Goal: Information Seeking & Learning: Learn about a topic

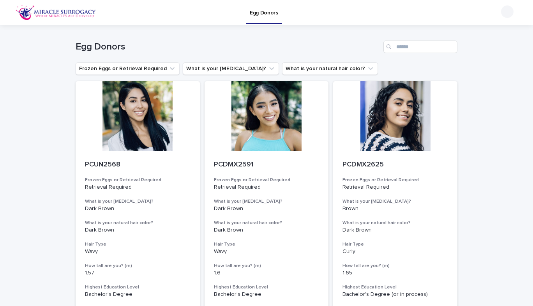
click at [270, 17] on link "Egg Donors" at bounding box center [263, 11] width 35 height 23
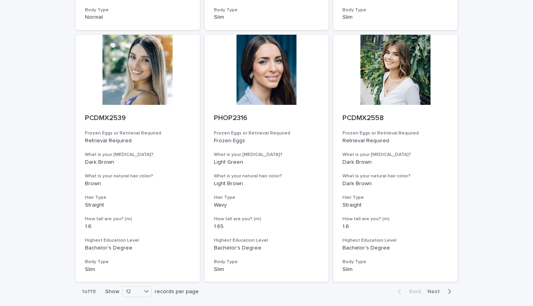
scroll to position [859, 0]
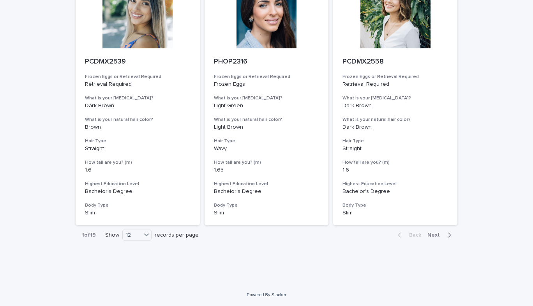
click at [433, 236] on span "Next" at bounding box center [435, 234] width 17 height 5
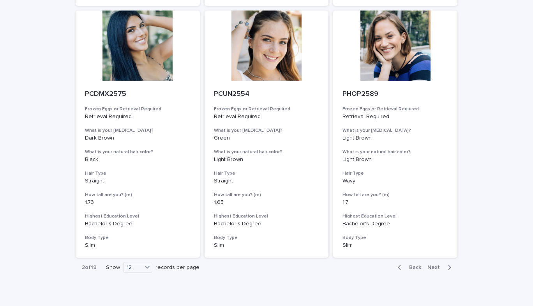
scroll to position [859, 0]
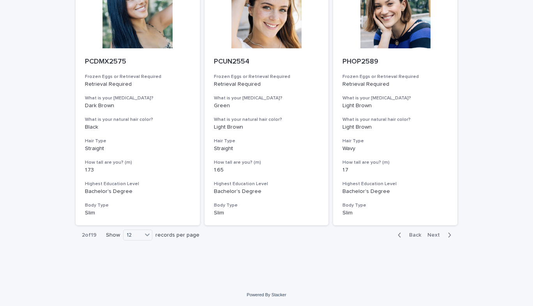
click at [434, 233] on span "Next" at bounding box center [435, 234] width 17 height 5
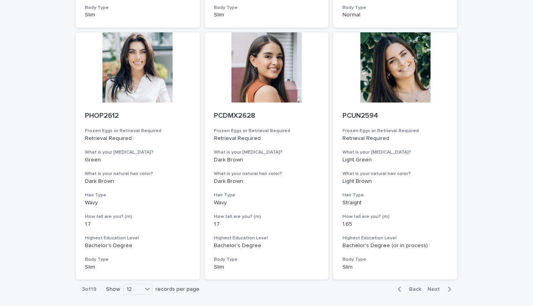
scroll to position [859, 0]
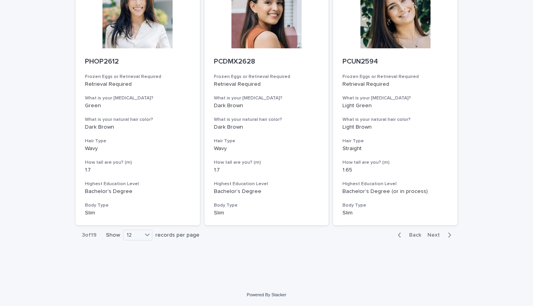
click at [441, 233] on span "Next" at bounding box center [435, 234] width 17 height 5
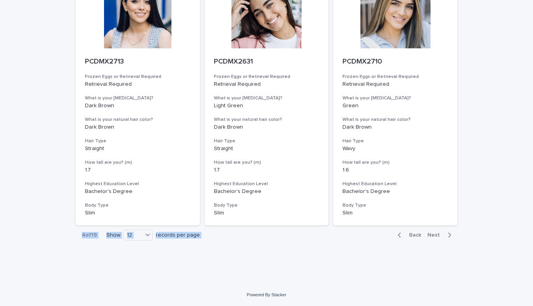
drag, startPoint x: 526, startPoint y: 233, endPoint x: 527, endPoint y: 213, distance: 19.9
click at [527, 213] on div "Egg Donors Loading... Saving… Loading... Saving… Egg Donors Frozen Eggs or Retr…" at bounding box center [266, 153] width 533 height 306
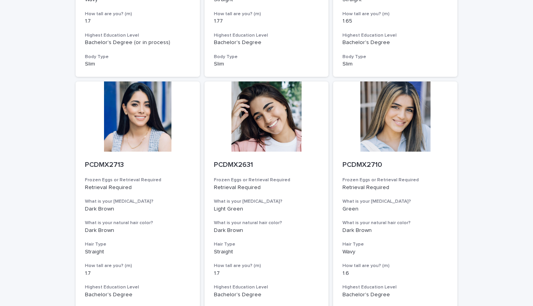
scroll to position [859, 0]
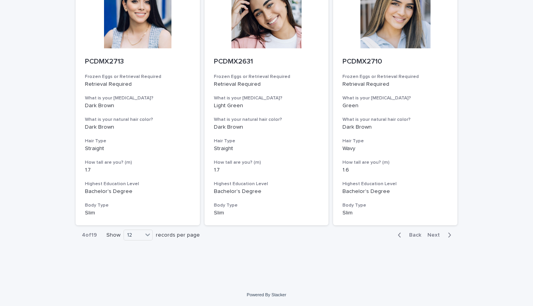
click at [436, 235] on span "Next" at bounding box center [435, 234] width 17 height 5
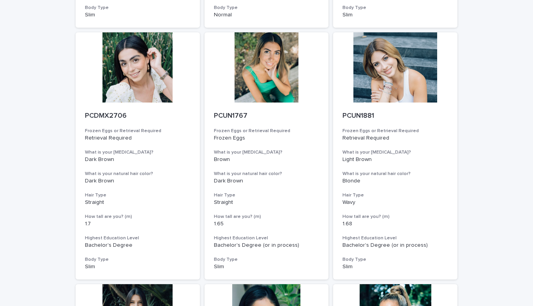
scroll to position [304, 0]
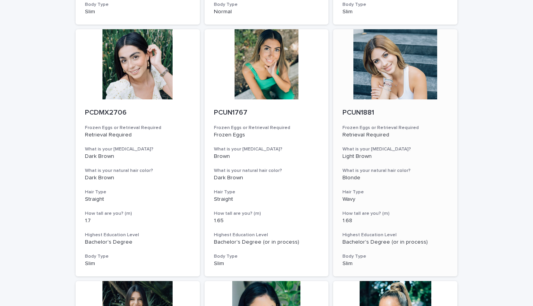
click at [391, 62] on div at bounding box center [395, 64] width 124 height 70
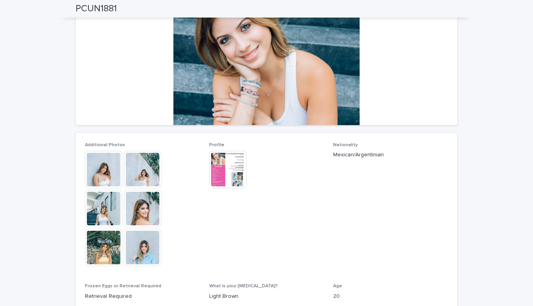
scroll to position [98, 0]
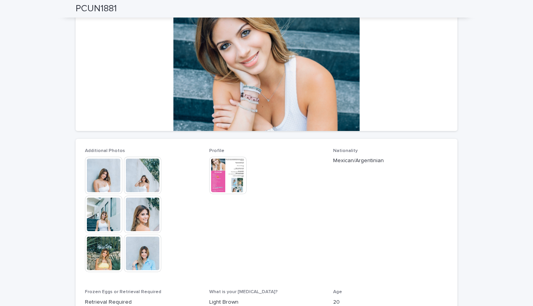
click at [102, 178] on img at bounding box center [103, 175] width 37 height 37
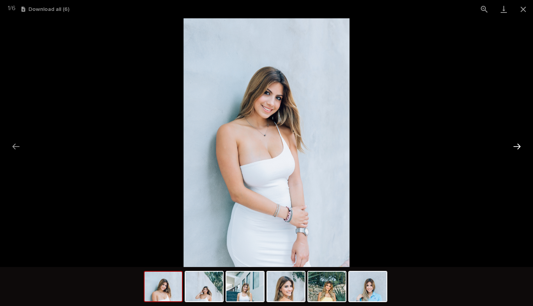
click at [519, 150] on button "Next slide" at bounding box center [516, 146] width 16 height 15
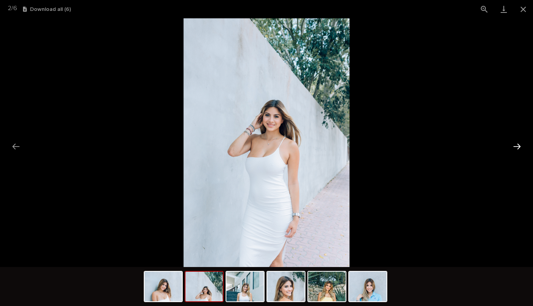
click at [519, 150] on button "Next slide" at bounding box center [516, 146] width 16 height 15
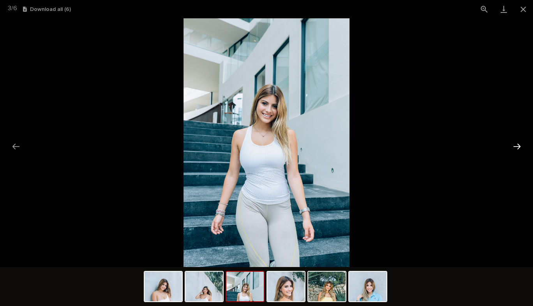
click at [519, 150] on button "Next slide" at bounding box center [516, 146] width 16 height 15
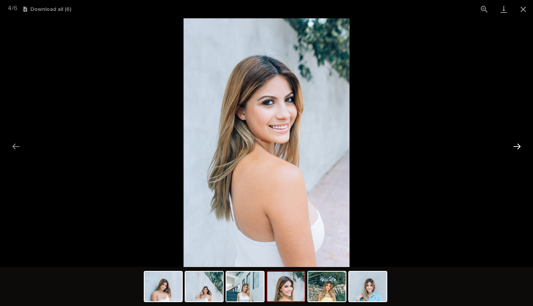
click at [519, 150] on button "Next slide" at bounding box center [516, 146] width 16 height 15
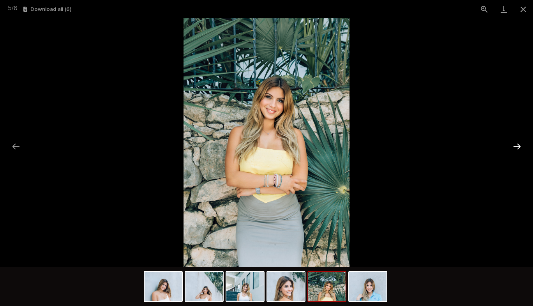
click at [519, 150] on button "Next slide" at bounding box center [516, 146] width 16 height 15
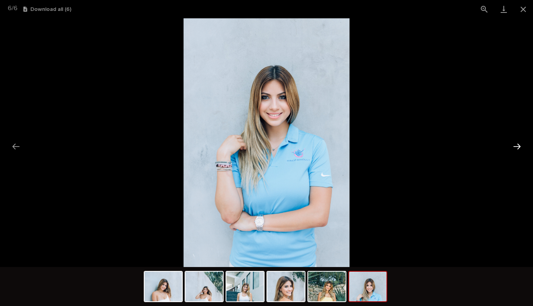
click at [519, 150] on button "Next slide" at bounding box center [516, 146] width 16 height 15
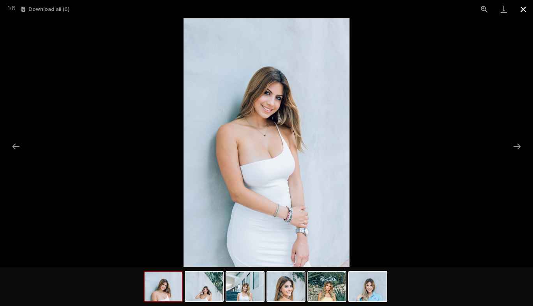
click at [522, 12] on button "Close gallery" at bounding box center [522, 9] width 19 height 18
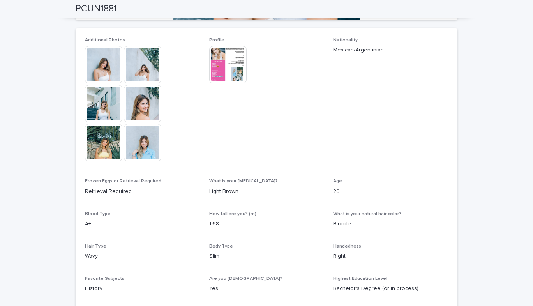
scroll to position [210, 0]
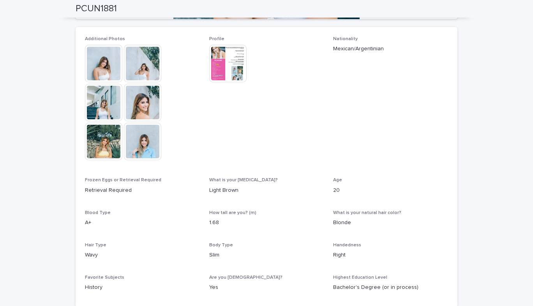
click at [142, 143] on img at bounding box center [142, 141] width 37 height 37
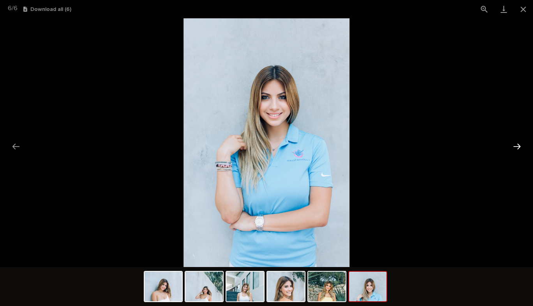
click at [519, 145] on button "Next slide" at bounding box center [516, 146] width 16 height 15
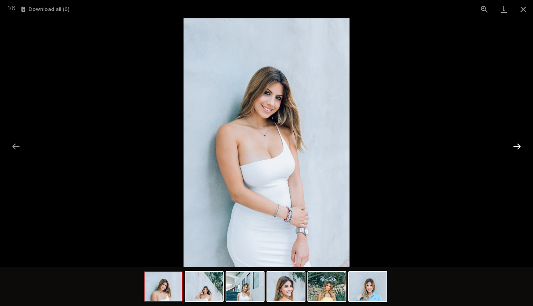
click at [519, 145] on button "Next slide" at bounding box center [516, 146] width 16 height 15
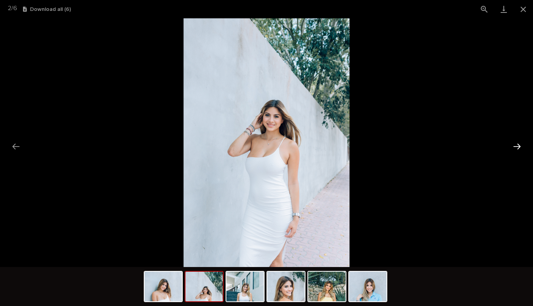
click at [519, 145] on button "Next slide" at bounding box center [516, 146] width 16 height 15
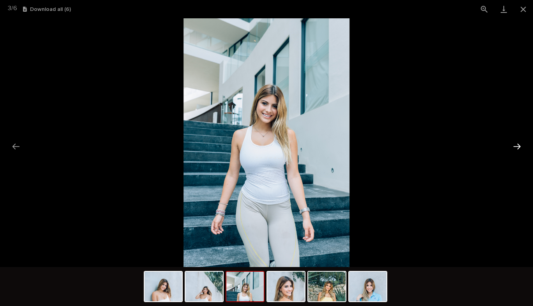
click at [519, 145] on button "Next slide" at bounding box center [516, 146] width 16 height 15
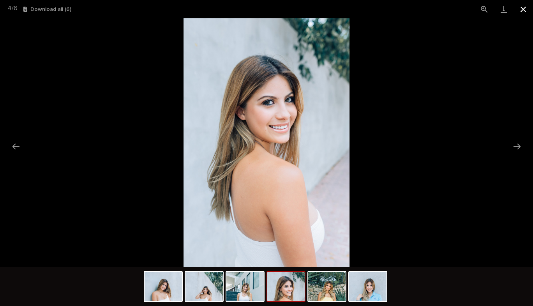
click at [521, 11] on button "Close gallery" at bounding box center [522, 9] width 19 height 18
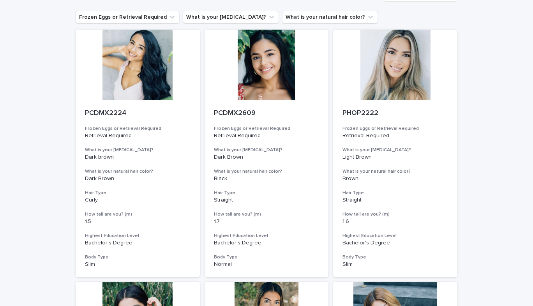
scroll to position [55, 0]
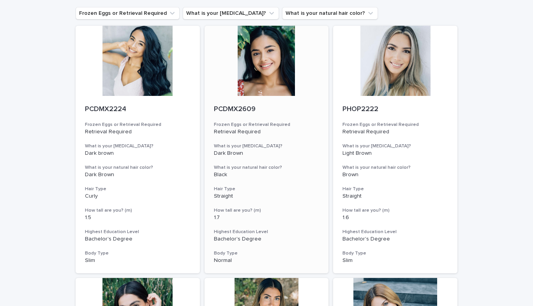
click at [257, 81] on div at bounding box center [266, 61] width 124 height 70
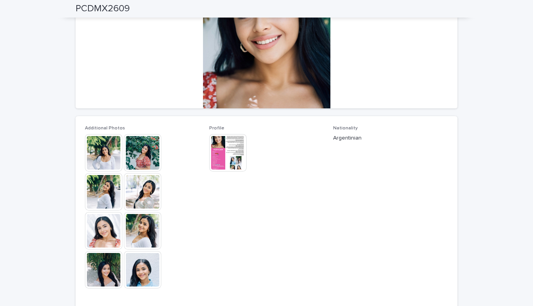
scroll to position [120, 0]
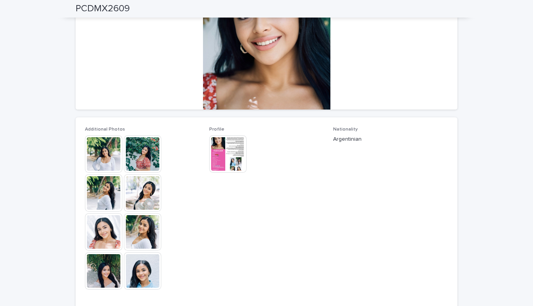
click at [100, 153] on img at bounding box center [103, 153] width 37 height 37
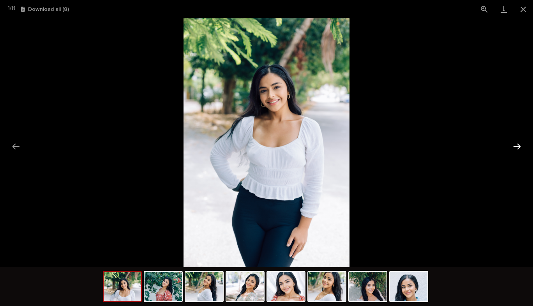
click at [515, 146] on button "Next slide" at bounding box center [516, 146] width 16 height 15
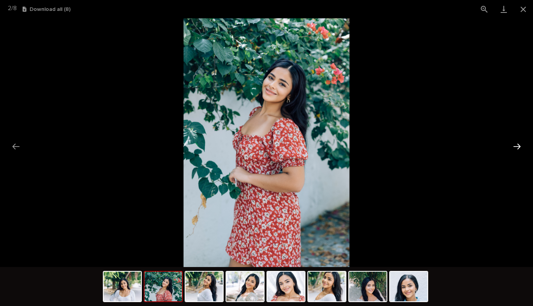
click at [515, 146] on button "Next slide" at bounding box center [516, 146] width 16 height 15
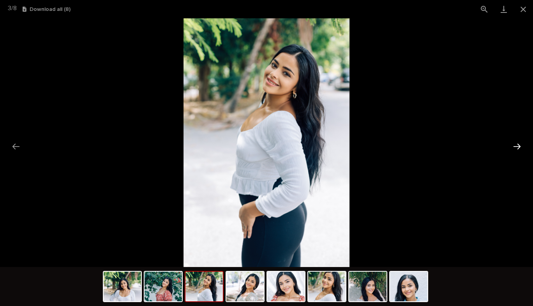
click at [515, 146] on button "Next slide" at bounding box center [516, 146] width 16 height 15
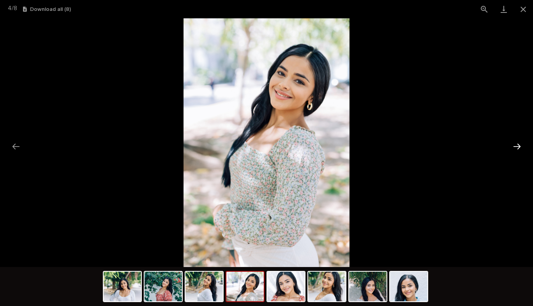
click at [515, 146] on button "Next slide" at bounding box center [516, 146] width 16 height 15
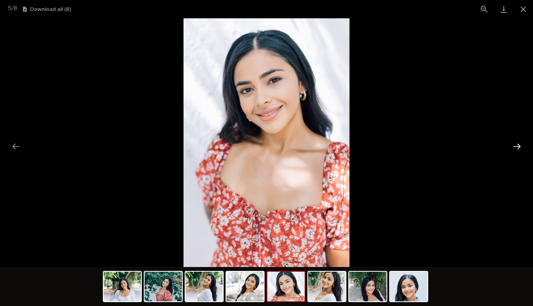
click at [515, 146] on button "Next slide" at bounding box center [516, 146] width 16 height 15
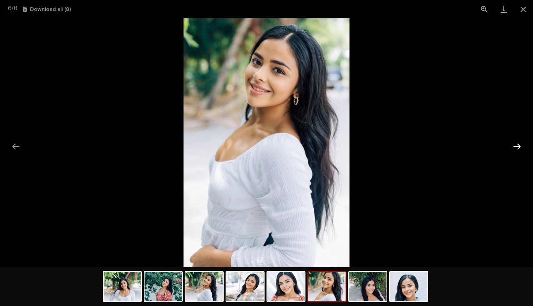
click at [515, 146] on button "Next slide" at bounding box center [516, 146] width 16 height 15
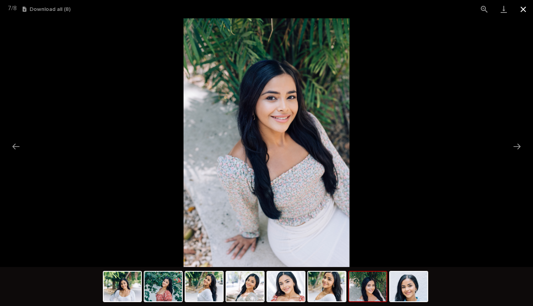
click at [523, 13] on button "Close gallery" at bounding box center [522, 9] width 19 height 18
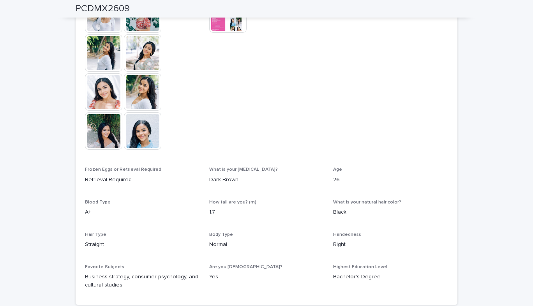
scroll to position [0, 0]
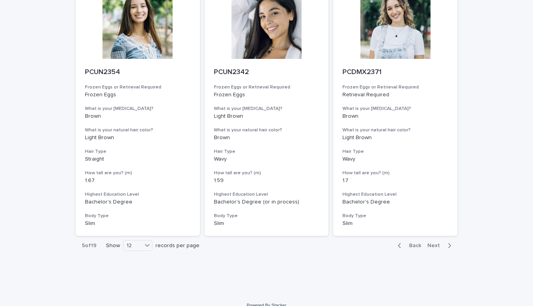
scroll to position [852, 0]
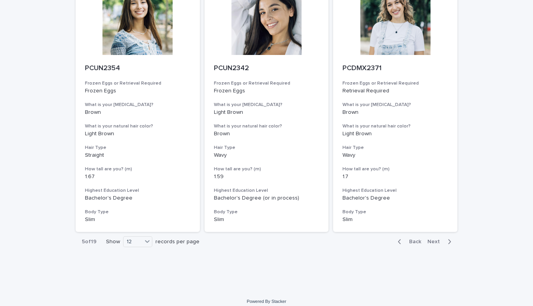
click at [431, 242] on span "Next" at bounding box center [435, 241] width 17 height 5
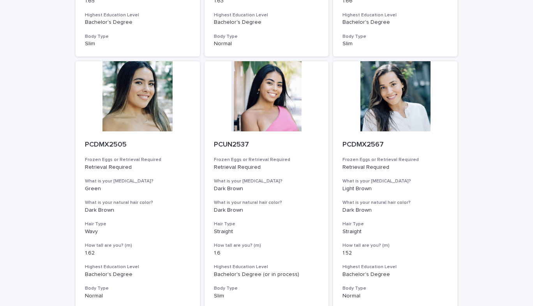
scroll to position [859, 0]
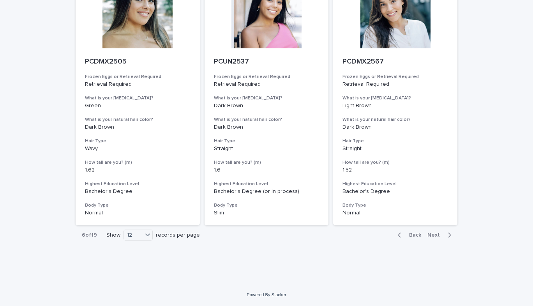
click at [436, 237] on span "Next" at bounding box center [435, 234] width 17 height 5
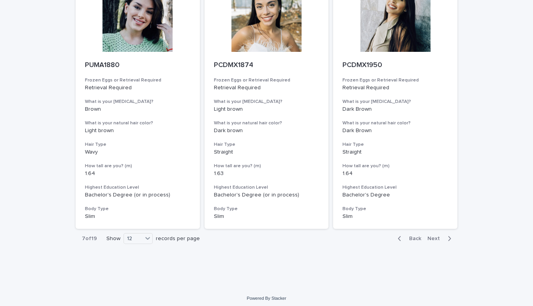
scroll to position [859, 0]
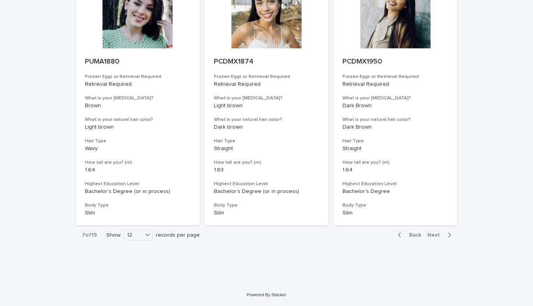
click at [431, 234] on span "Next" at bounding box center [435, 234] width 17 height 5
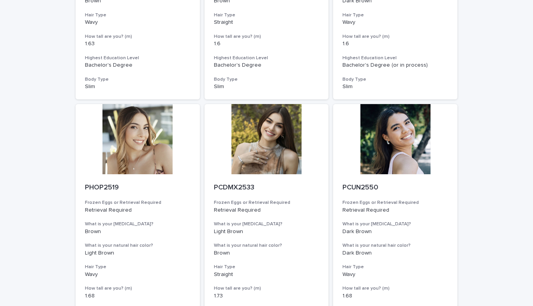
scroll to position [859, 0]
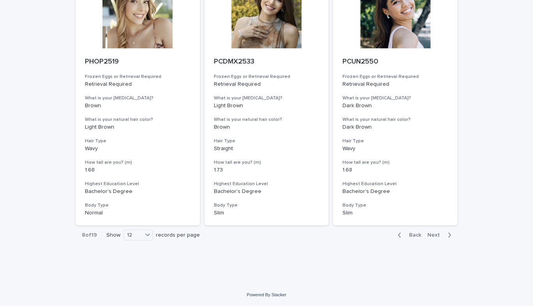
click at [433, 236] on span "Next" at bounding box center [435, 234] width 17 height 5
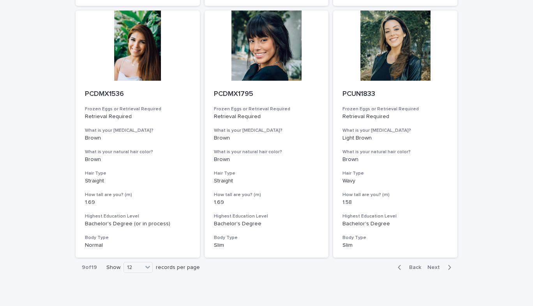
scroll to position [859, 0]
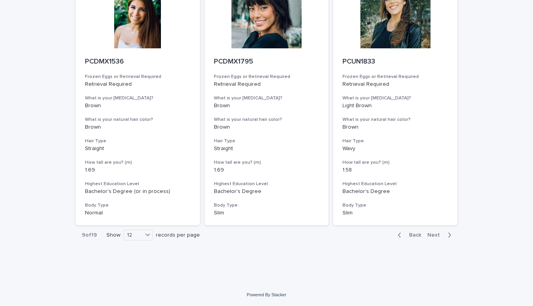
click at [440, 234] on span "Next" at bounding box center [435, 234] width 17 height 5
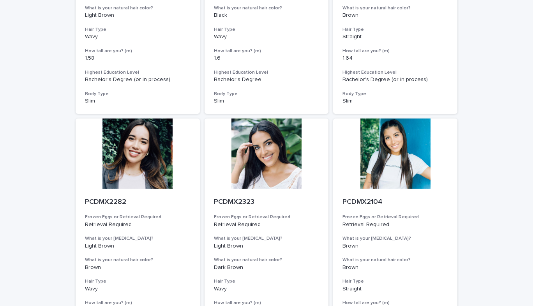
scroll to position [859, 0]
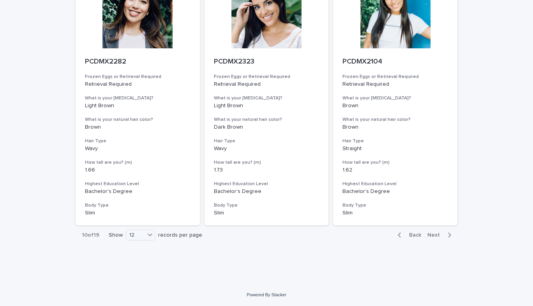
click at [439, 232] on span "Next" at bounding box center [435, 234] width 17 height 5
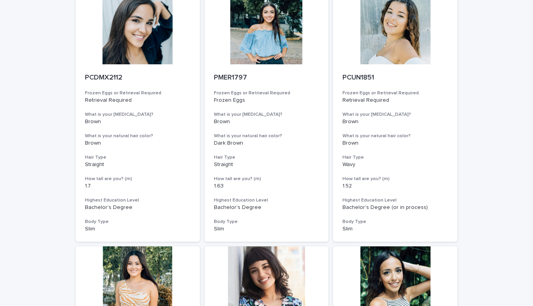
scroll to position [859, 0]
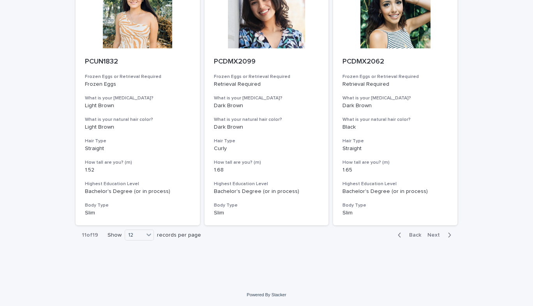
click at [433, 233] on span "Next" at bounding box center [435, 234] width 17 height 5
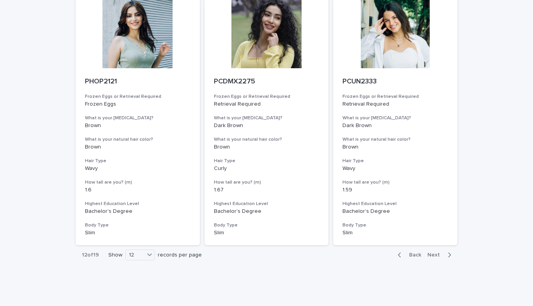
scroll to position [859, 0]
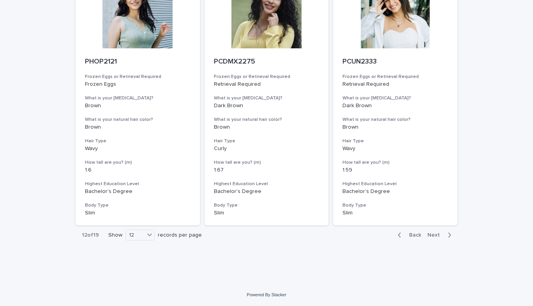
click at [429, 237] on span "Next" at bounding box center [435, 234] width 17 height 5
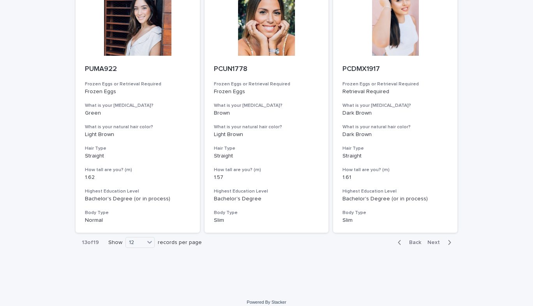
scroll to position [846, 0]
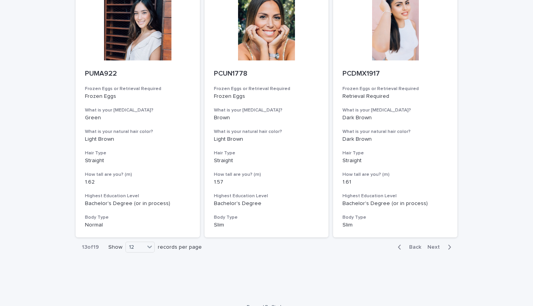
click at [441, 247] on span "Next" at bounding box center [435, 246] width 17 height 5
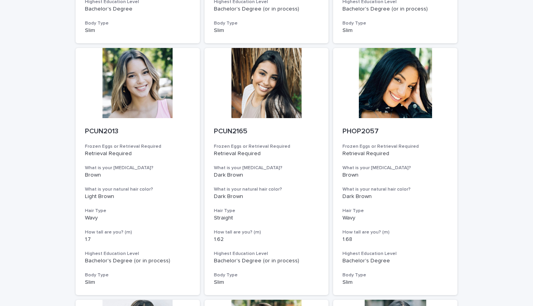
scroll to position [280, 0]
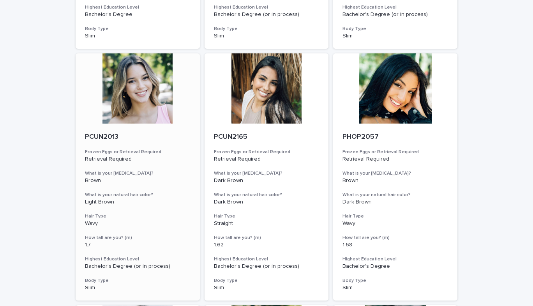
click at [143, 100] on div at bounding box center [138, 88] width 124 height 70
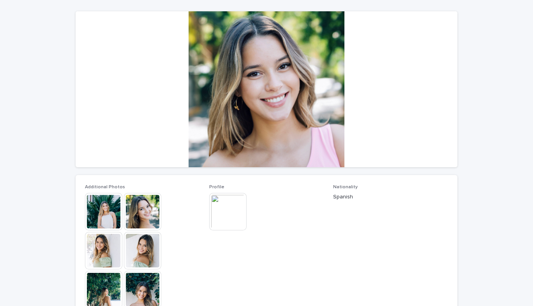
scroll to position [61, 0]
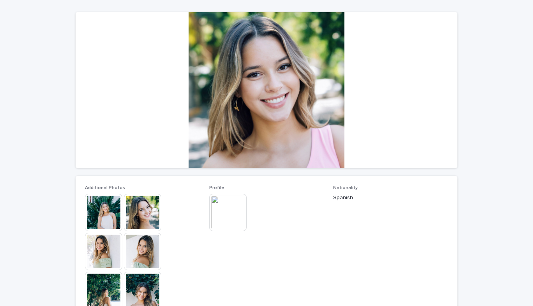
click at [107, 206] on img at bounding box center [103, 212] width 37 height 37
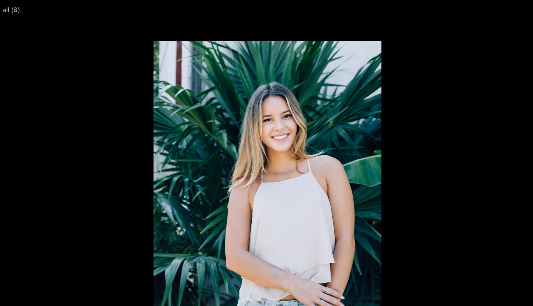
click at [372, 130] on picture at bounding box center [257, 163] width 533 height 248
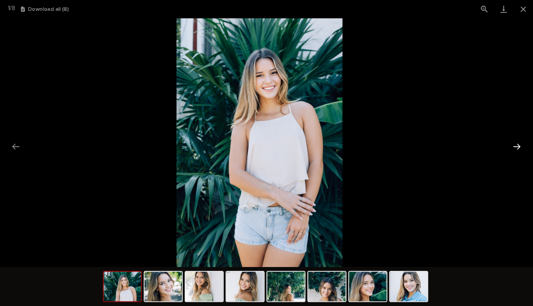
click at [517, 146] on button "Next slide" at bounding box center [516, 146] width 16 height 15
click at [517, 145] on button "Next slide" at bounding box center [516, 146] width 16 height 15
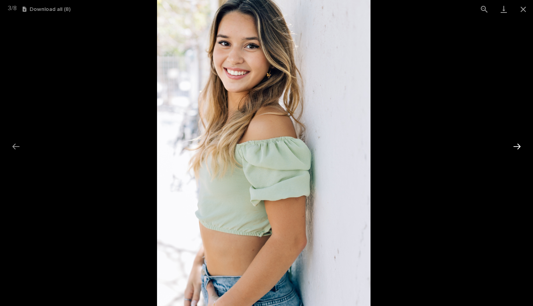
click at [518, 144] on button "Next slide" at bounding box center [516, 146] width 16 height 15
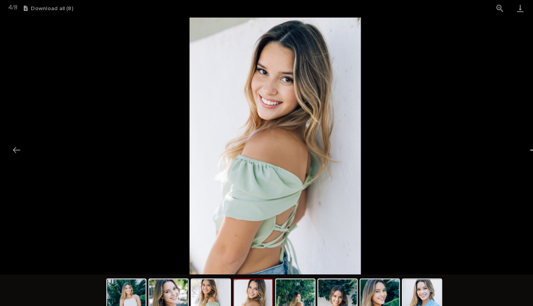
click at [512, 148] on button "Next slide" at bounding box center [516, 146] width 16 height 15
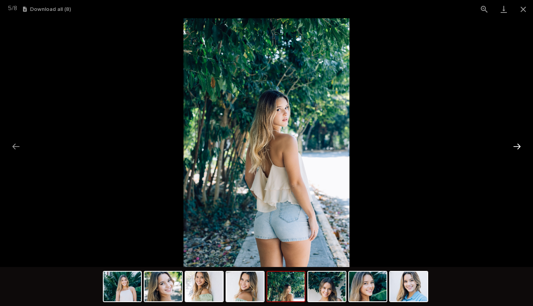
click at [517, 150] on button "Next slide" at bounding box center [516, 146] width 16 height 15
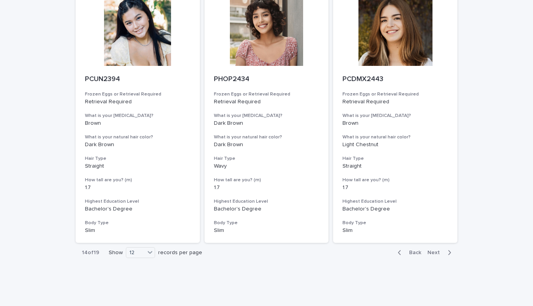
scroll to position [859, 0]
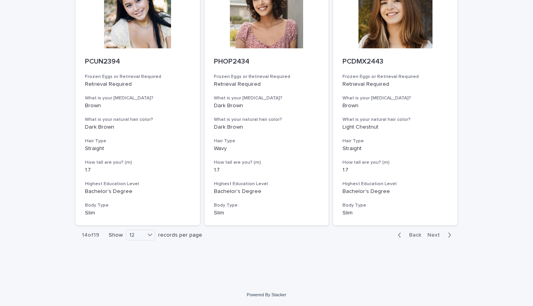
click at [440, 234] on span "Next" at bounding box center [435, 234] width 17 height 5
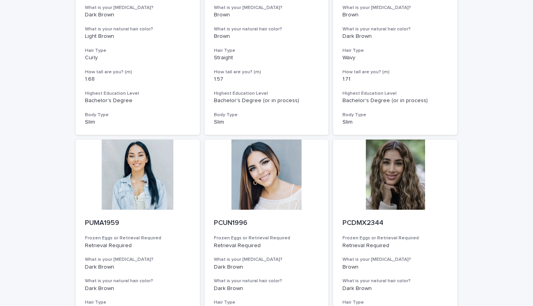
scroll to position [859, 0]
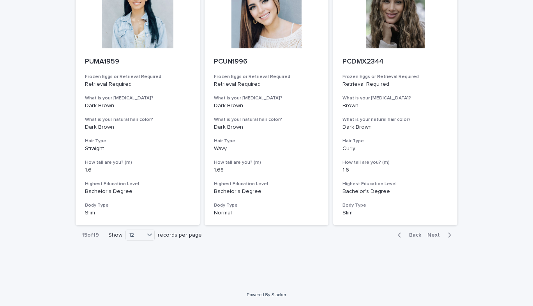
click at [436, 236] on span "Next" at bounding box center [435, 234] width 17 height 5
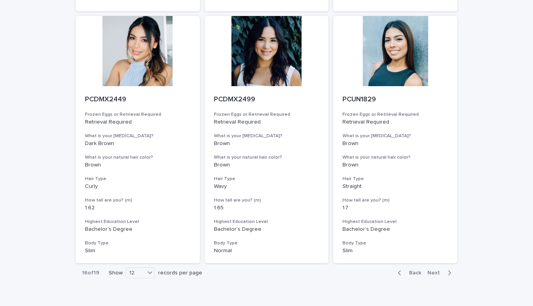
scroll to position [829, 0]
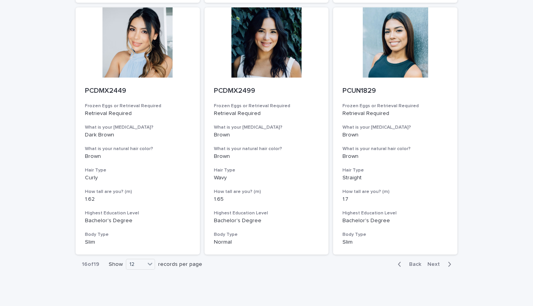
click at [435, 263] on span "Next" at bounding box center [435, 263] width 17 height 5
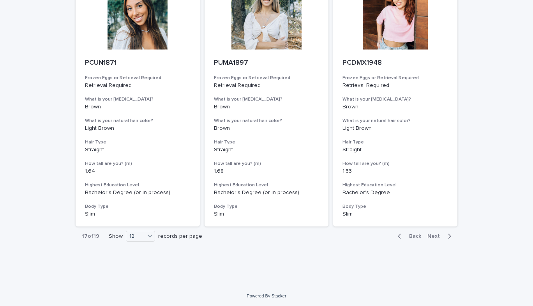
scroll to position [859, 0]
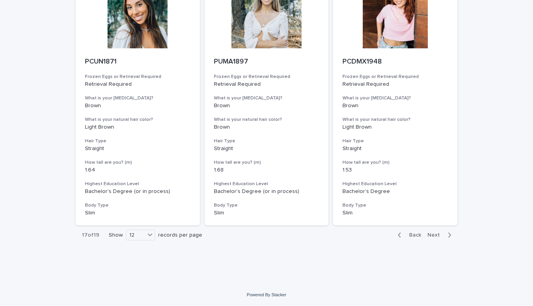
click at [438, 235] on span "Next" at bounding box center [435, 234] width 17 height 5
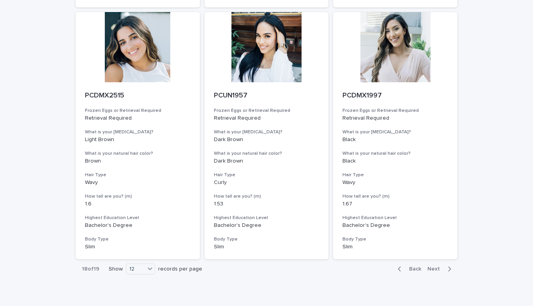
scroll to position [848, 0]
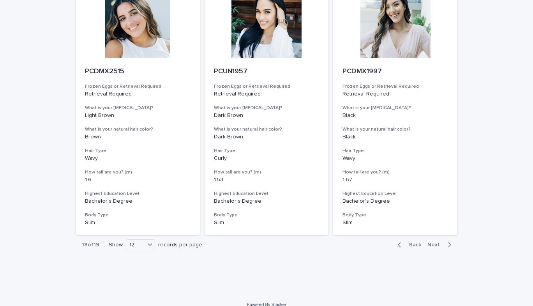
click at [438, 245] on span "Next" at bounding box center [435, 244] width 17 height 5
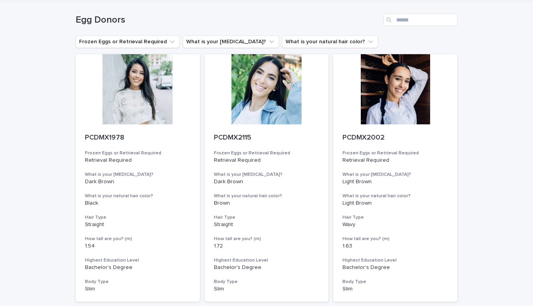
scroll to position [23, 0]
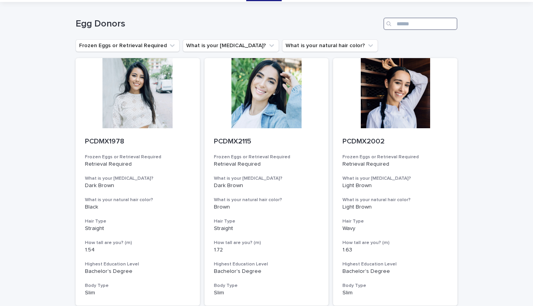
click at [442, 25] on input "Search" at bounding box center [420, 24] width 74 height 12
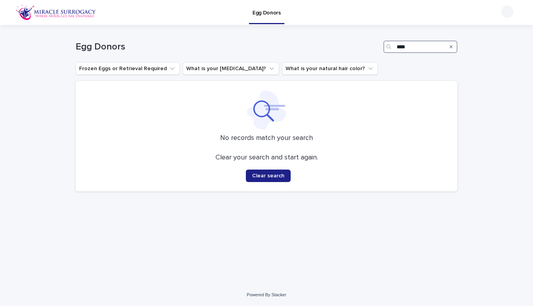
type input "****"
click at [449, 47] on icon "Search" at bounding box center [450, 46] width 3 height 3
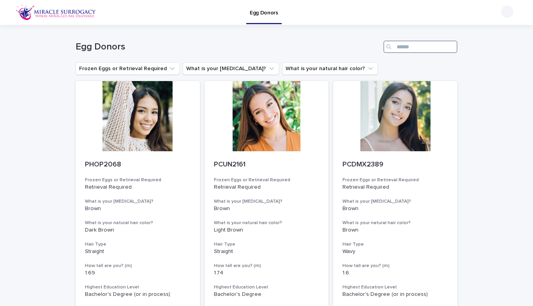
click at [420, 45] on input "Search" at bounding box center [420, 46] width 74 height 12
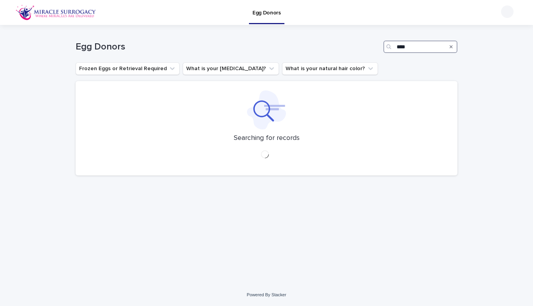
type input "****"
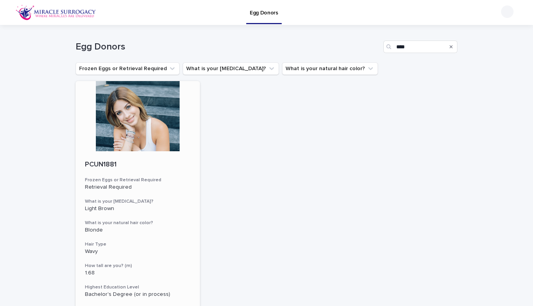
click at [154, 135] on div at bounding box center [138, 116] width 124 height 70
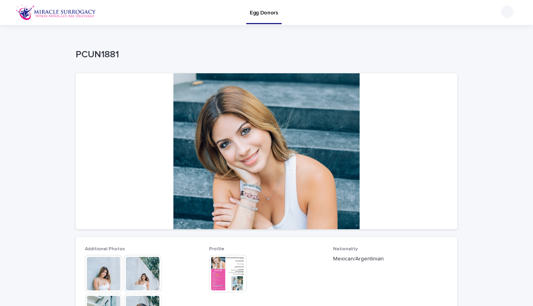
click at [99, 270] on img at bounding box center [103, 273] width 37 height 37
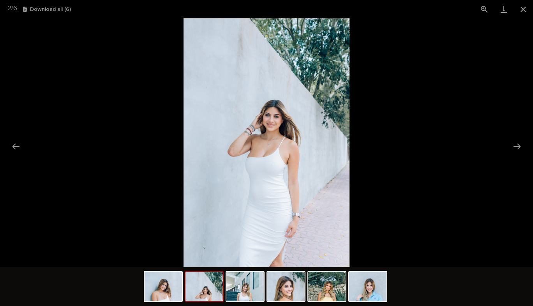
click at [327, 172] on img at bounding box center [265, 142] width 165 height 248
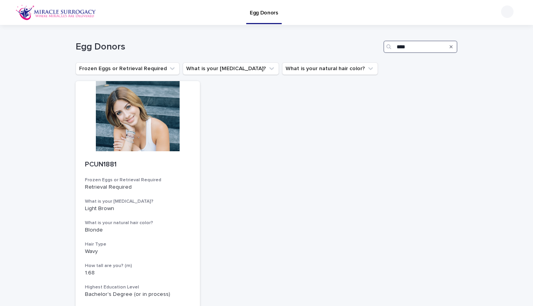
drag, startPoint x: 409, startPoint y: 46, endPoint x: 376, endPoint y: 46, distance: 32.3
click at [376, 46] on div "Egg Donors ****" at bounding box center [267, 46] width 382 height 12
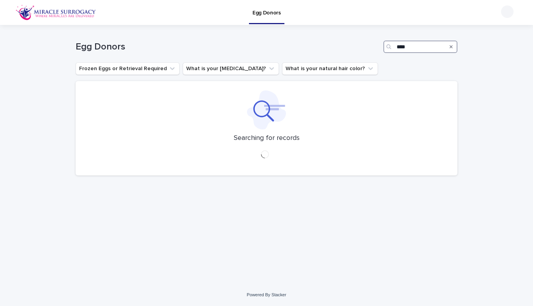
type input "****"
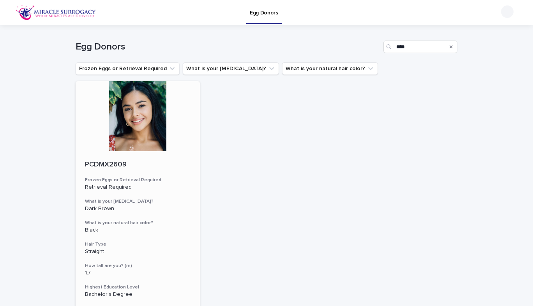
click at [143, 111] on div at bounding box center [138, 116] width 124 height 70
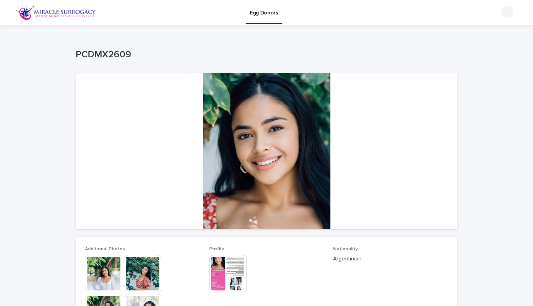
click at [98, 274] on img at bounding box center [103, 273] width 37 height 37
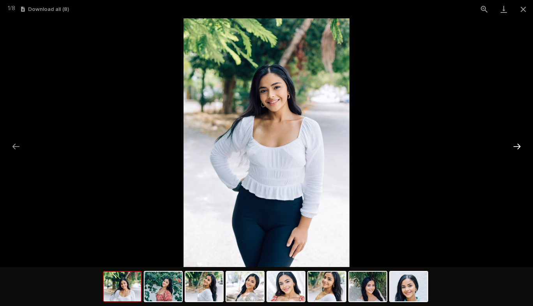
click at [516, 147] on button "Next slide" at bounding box center [516, 146] width 16 height 15
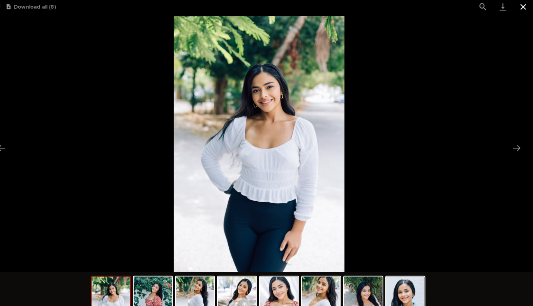
click at [520, 6] on button "Close gallery" at bounding box center [522, 9] width 19 height 18
